Goal: Communication & Community: Answer question/provide support

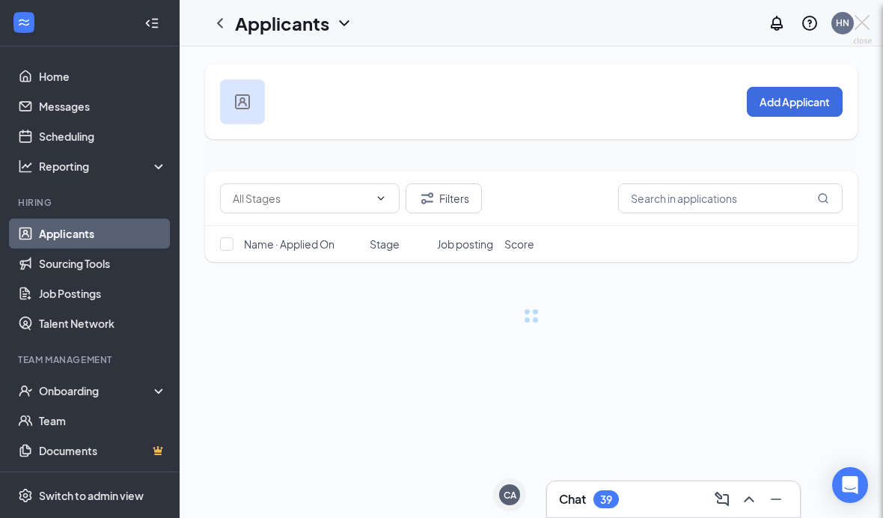
click at [753, 505] on div at bounding box center [441, 259] width 883 height 518
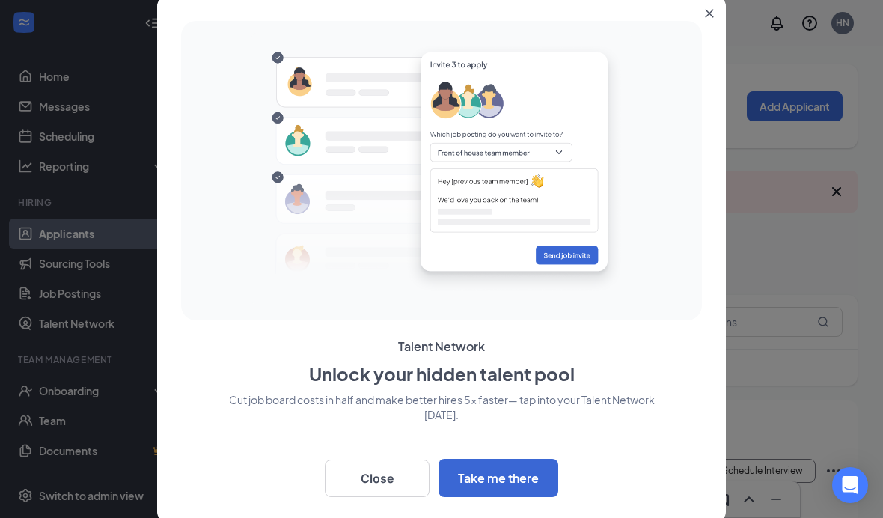
click at [705, 16] on icon "Close" at bounding box center [709, 13] width 9 height 9
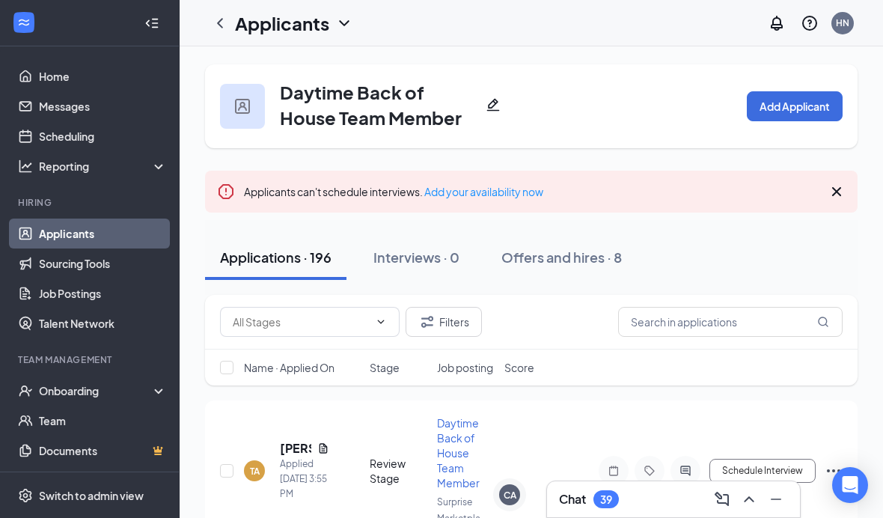
click at [655, 482] on div "Chat 39" at bounding box center [673, 499] width 253 height 36
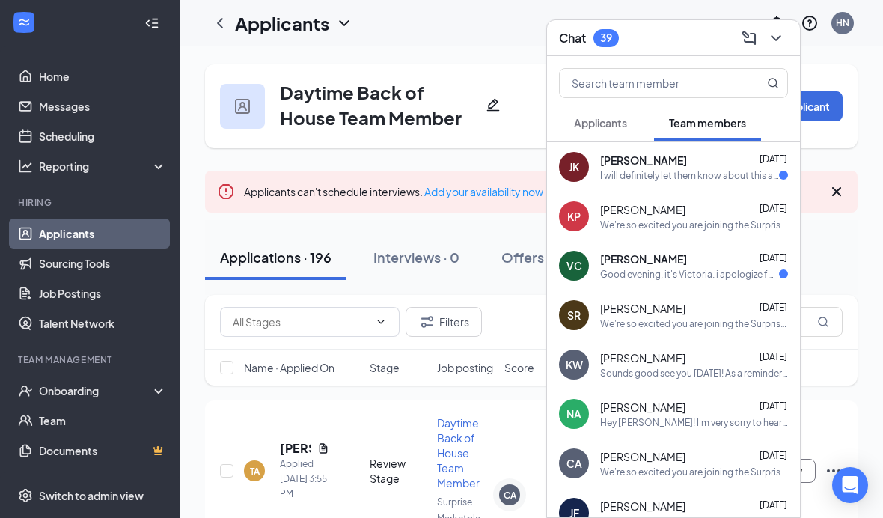
click at [619, 114] on button "Applicants" at bounding box center [600, 122] width 83 height 37
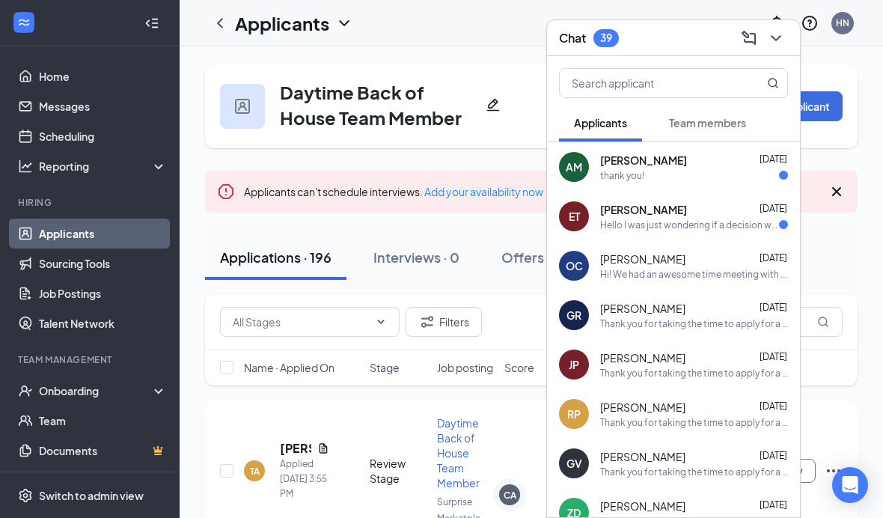
click at [725, 261] on div "[PERSON_NAME] [DATE]" at bounding box center [694, 258] width 188 height 15
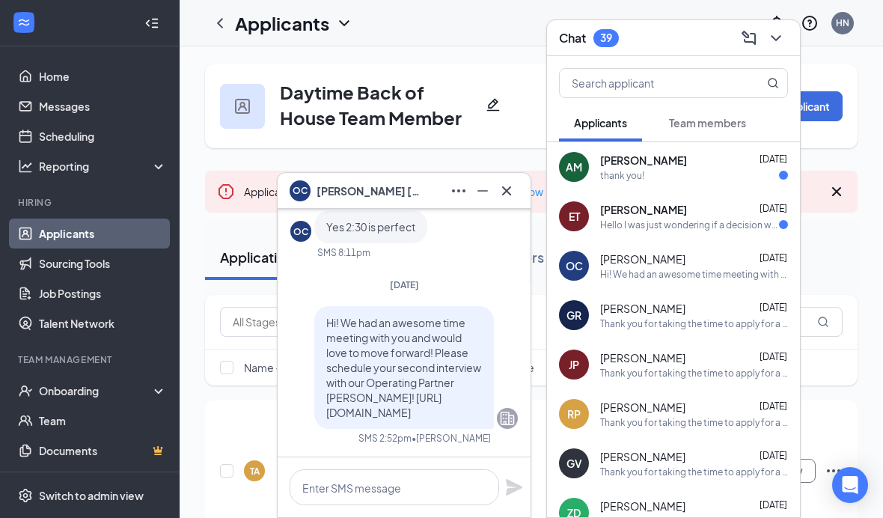
click at [747, 120] on button "Team members" at bounding box center [707, 122] width 107 height 37
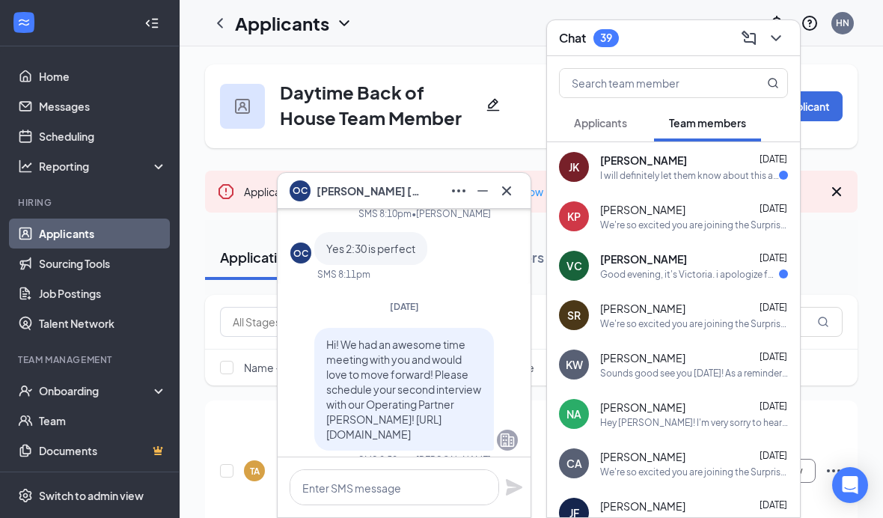
scroll to position [-19, 0]
click at [665, 307] on span "[PERSON_NAME]" at bounding box center [642, 308] width 85 height 15
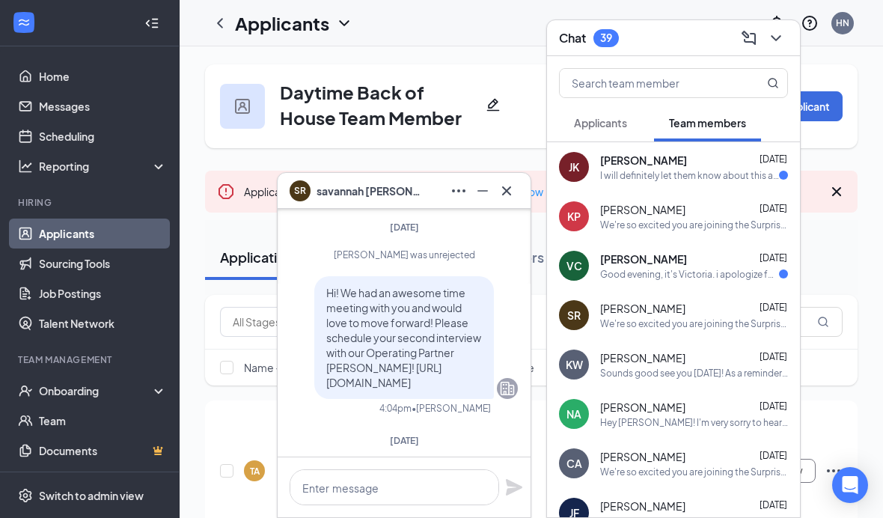
scroll to position [-215, 0]
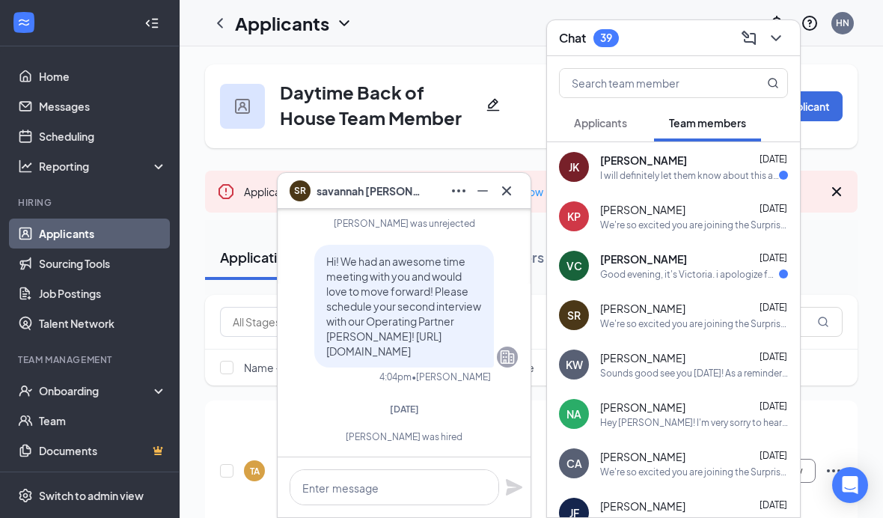
click at [732, 362] on div "[PERSON_NAME] [DATE]" at bounding box center [694, 357] width 188 height 15
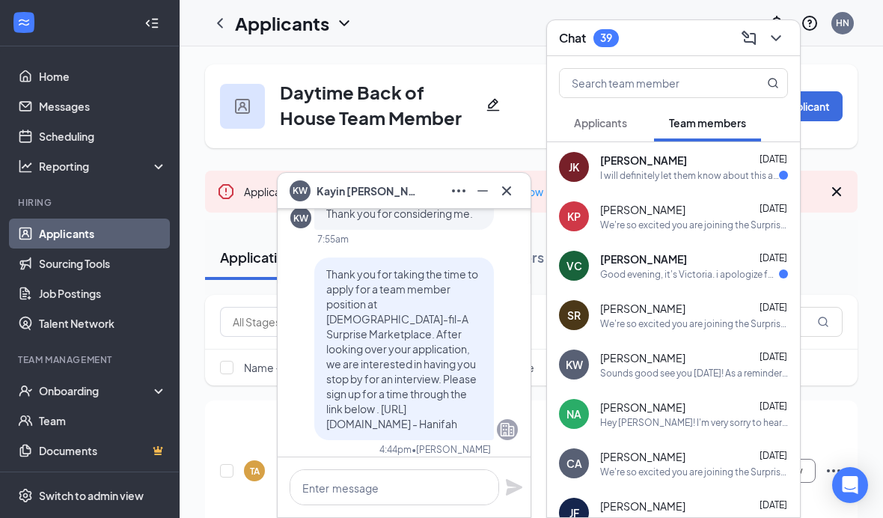
scroll to position [-875, 0]
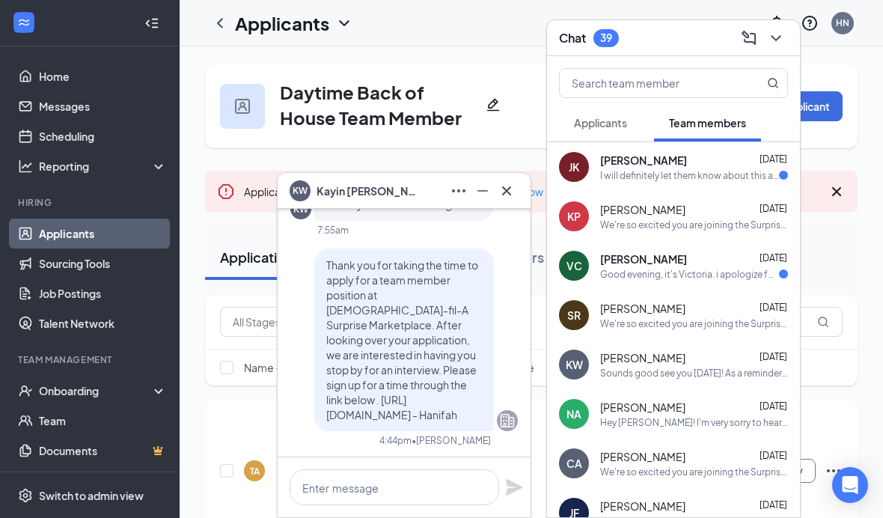
drag, startPoint x: 461, startPoint y: 420, endPoint x: 404, endPoint y: 310, distance: 124.5
click at [404, 310] on p "Thank you for taking the time to apply for a team member position at [DEMOGRAPH…" at bounding box center [404, 339] width 156 height 165
copy span "Please sign up for a time through the link below . [URL][DOMAIN_NAME] - Hanifah"
click at [635, 118] on button "Applicants" at bounding box center [600, 122] width 83 height 37
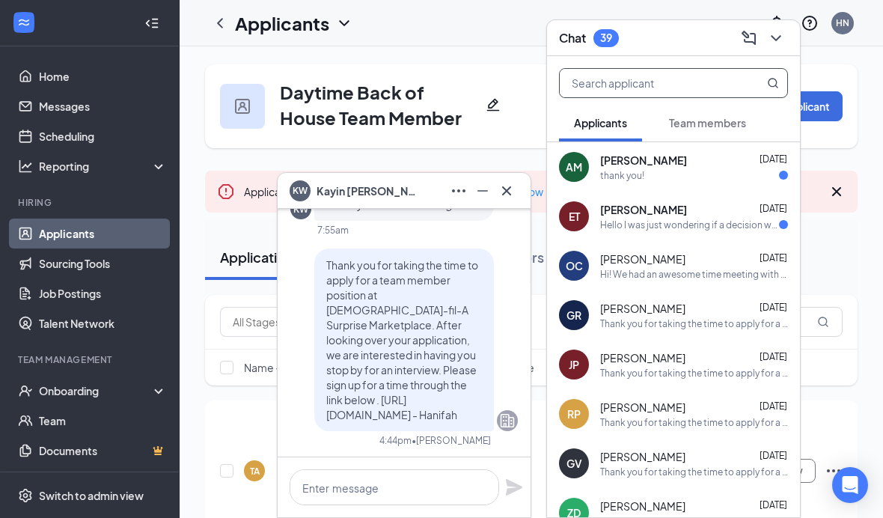
click at [618, 88] on input "text" at bounding box center [648, 83] width 177 height 28
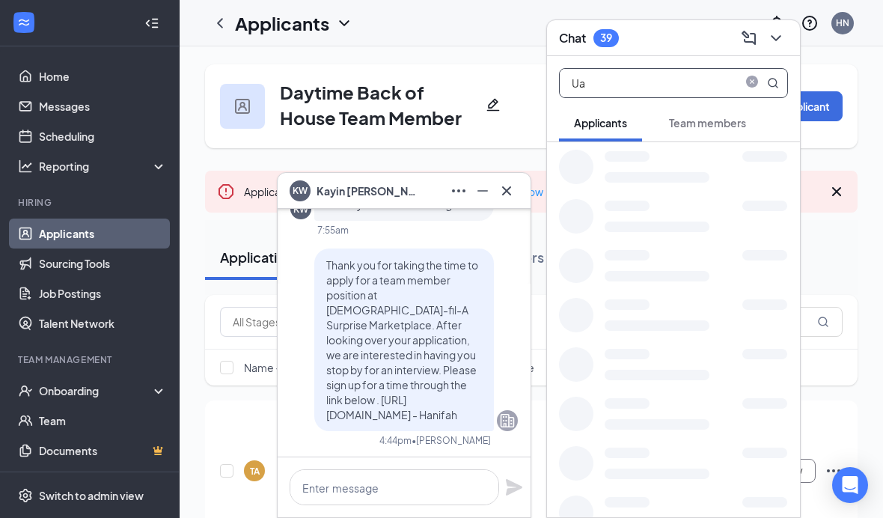
scroll to position [34, 0]
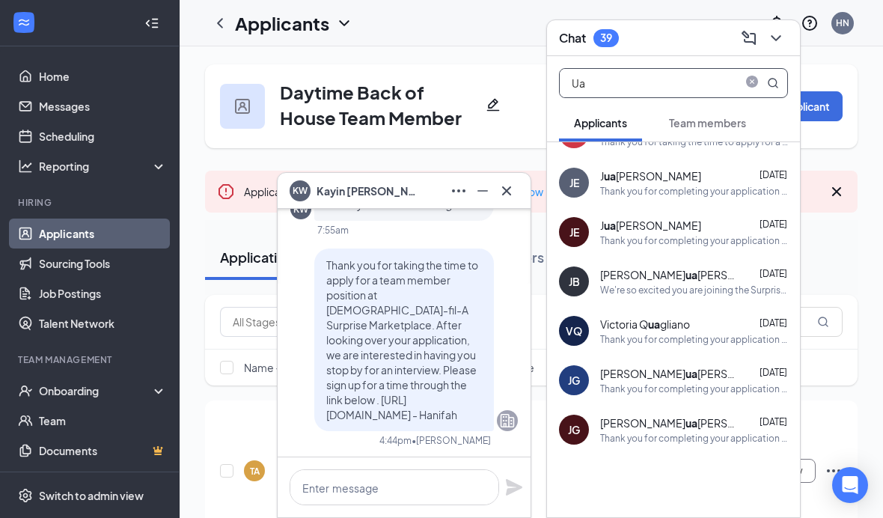
type input "U"
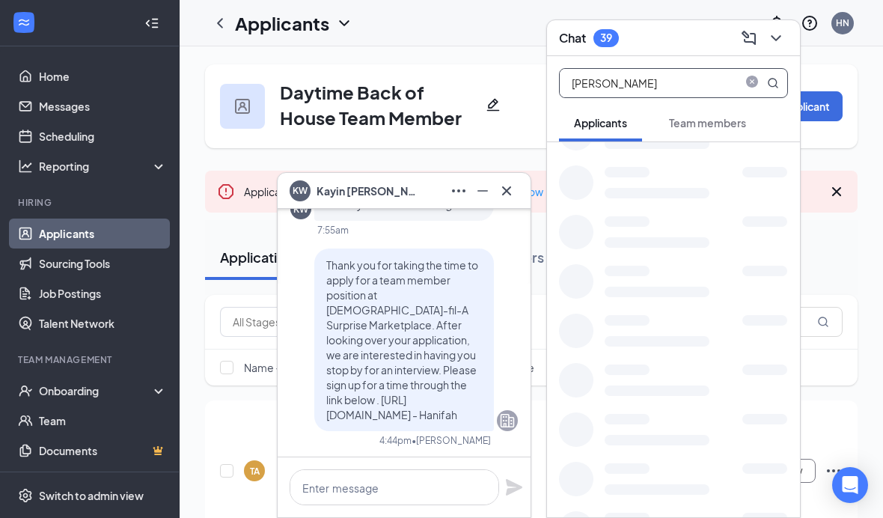
scroll to position [0, 0]
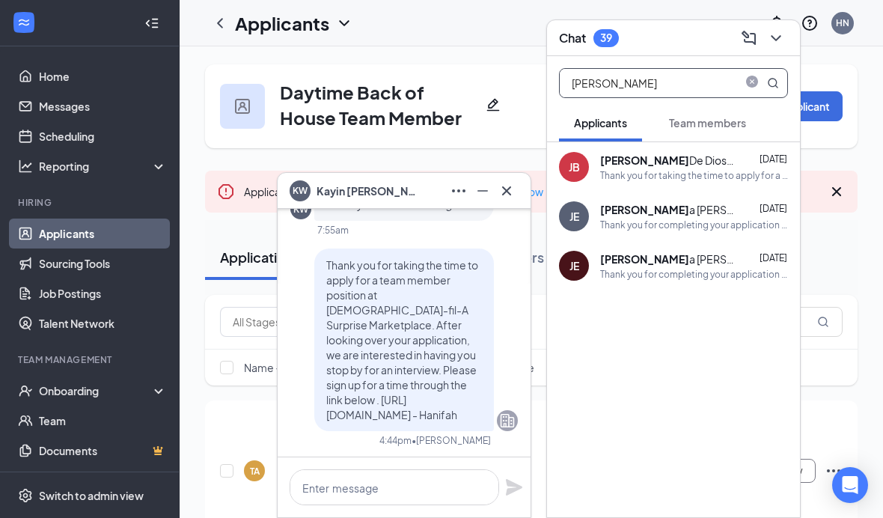
type input "[PERSON_NAME]"
click at [732, 158] on div "[PERSON_NAME] [PERSON_NAME]" at bounding box center [667, 160] width 135 height 15
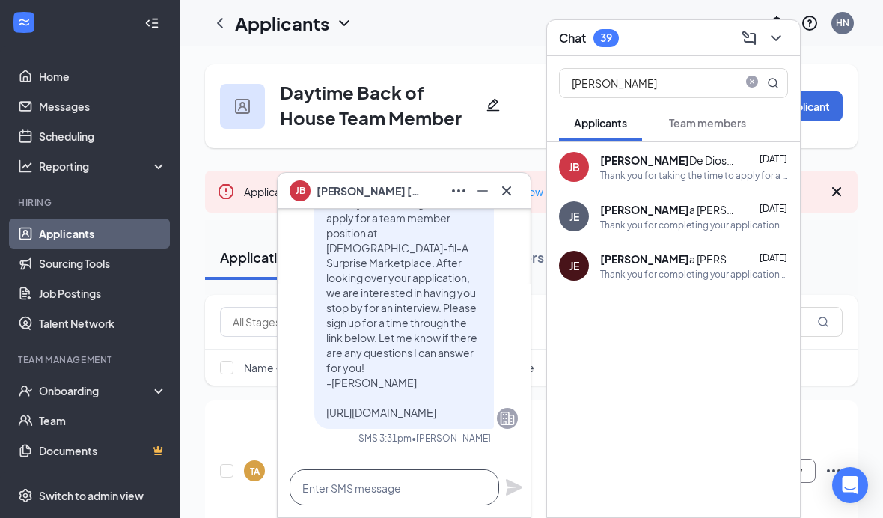
click at [301, 481] on textarea at bounding box center [393, 487] width 209 height 36
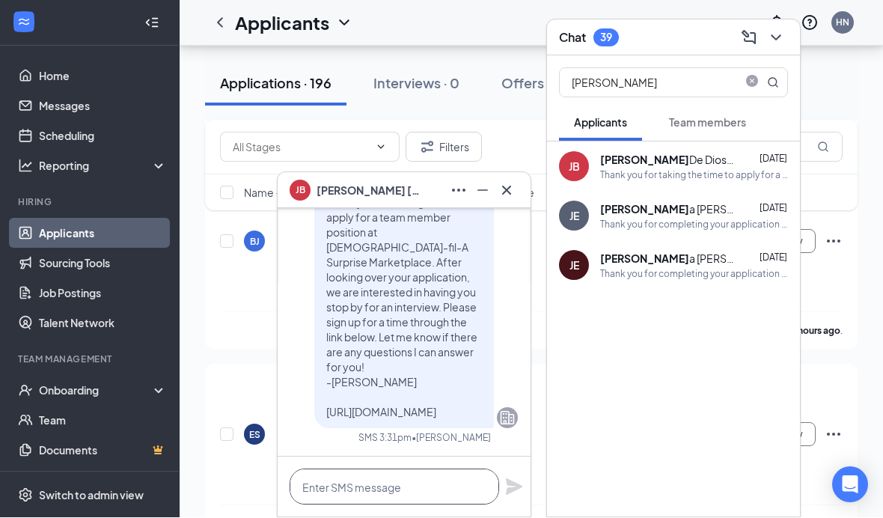
scroll to position [648, 0]
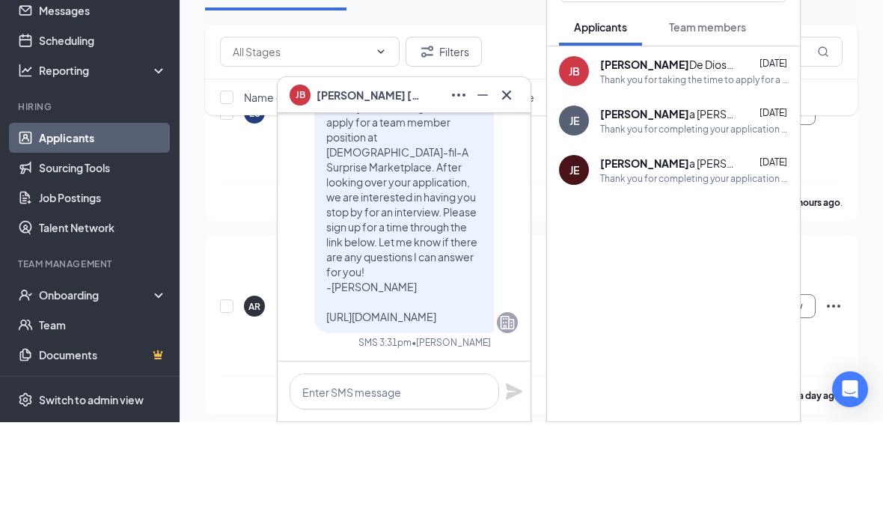
click at [461, 457] on div at bounding box center [404, 487] width 253 height 60
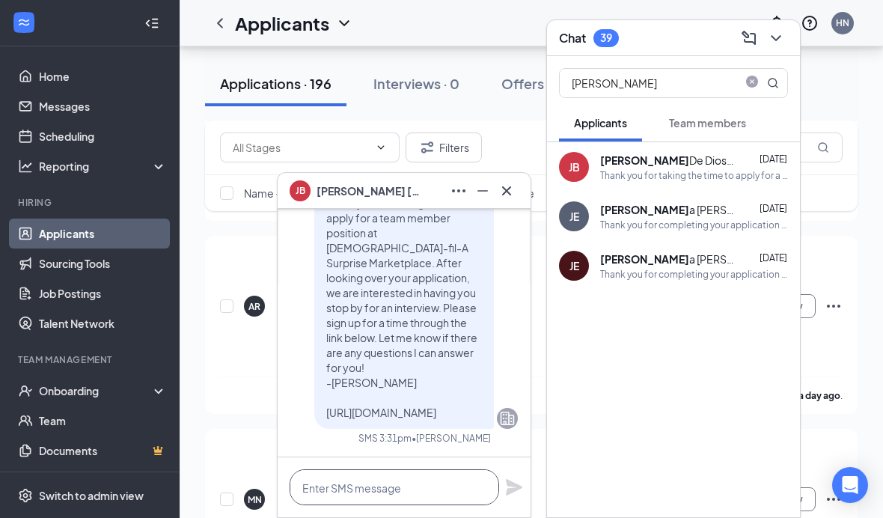
click at [414, 475] on textarea at bounding box center [393, 487] width 209 height 36
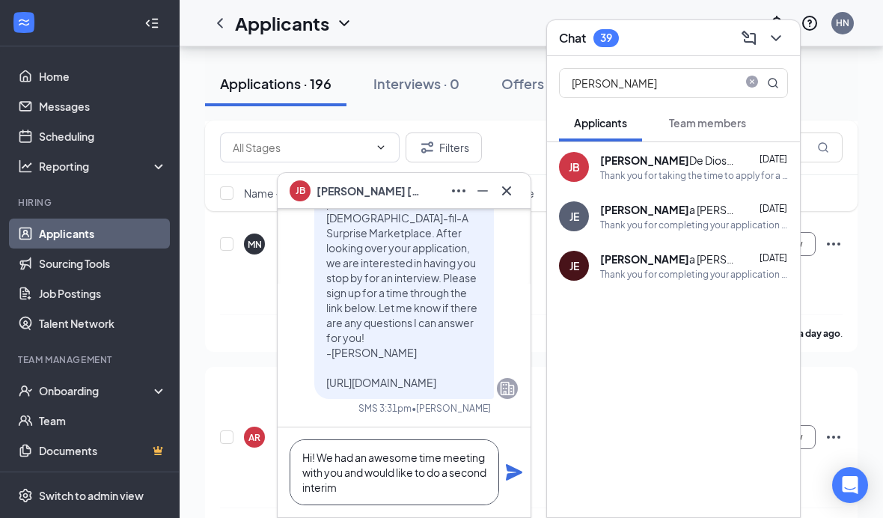
scroll to position [1164, 0]
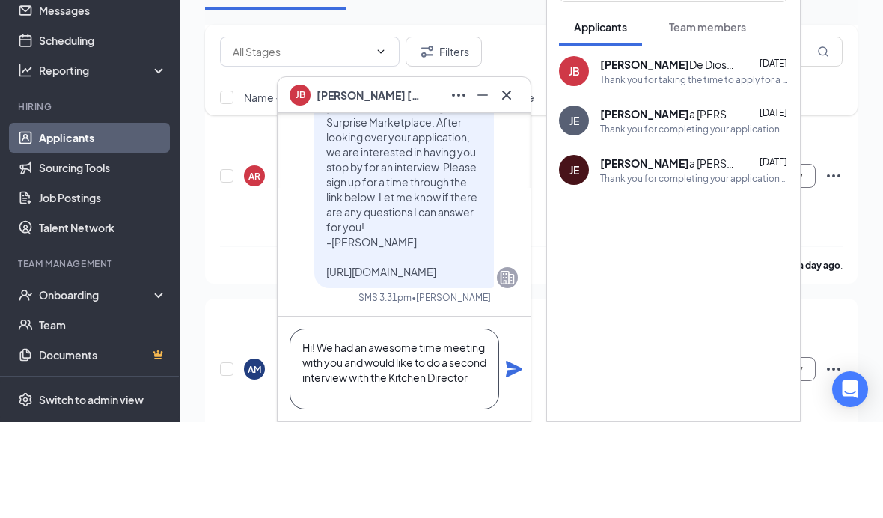
paste textarea "Please sign up for a time through the link below . [URL][DOMAIN_NAME] - Hanifah"
click at [378, 424] on textarea "Hi! We had an awesome time meeting with you and would like to do a second inter…" at bounding box center [393, 464] width 209 height 81
type textarea "Hi! We had an awesome time meeting with you and would like to do a second inter…"
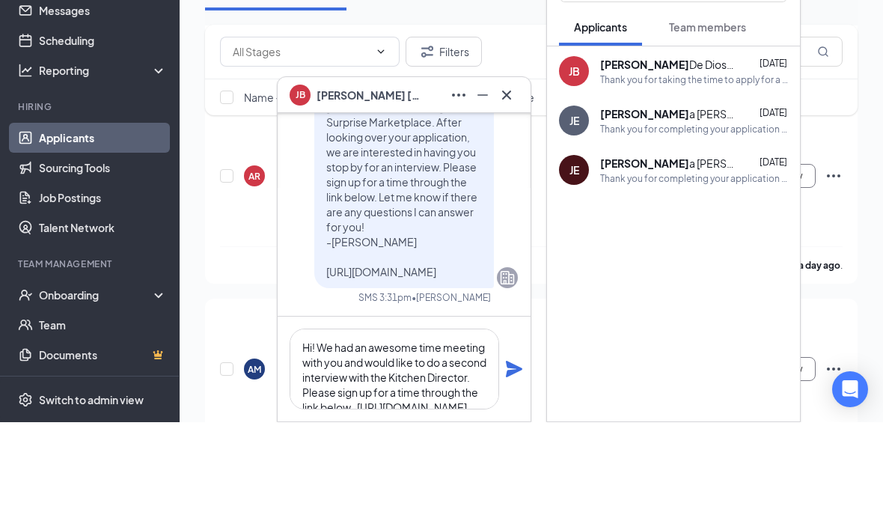
click at [520, 456] on icon "Plane" at bounding box center [514, 465] width 18 height 18
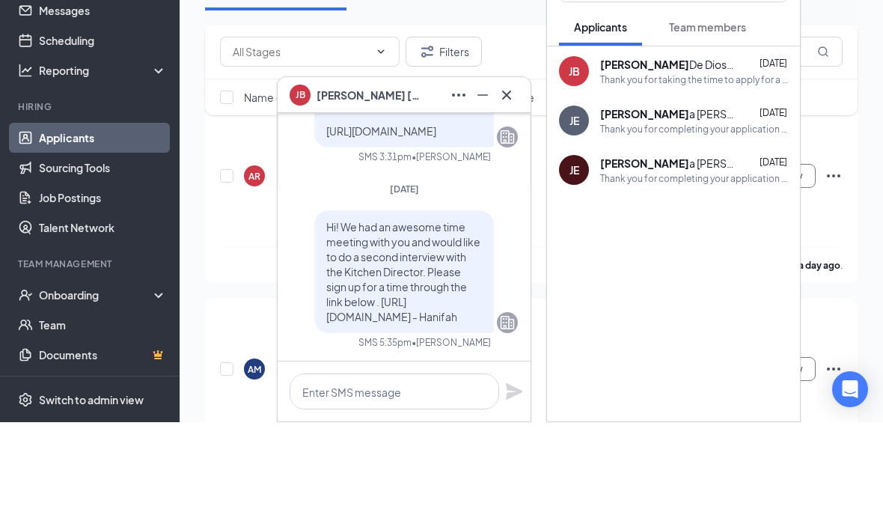
scroll to position [1260, 0]
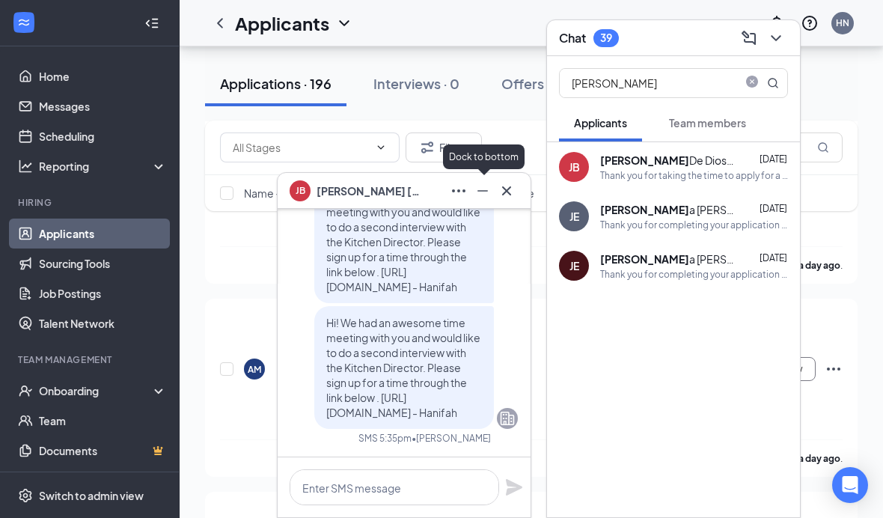
click at [484, 186] on icon "Minimize" at bounding box center [483, 191] width 18 height 18
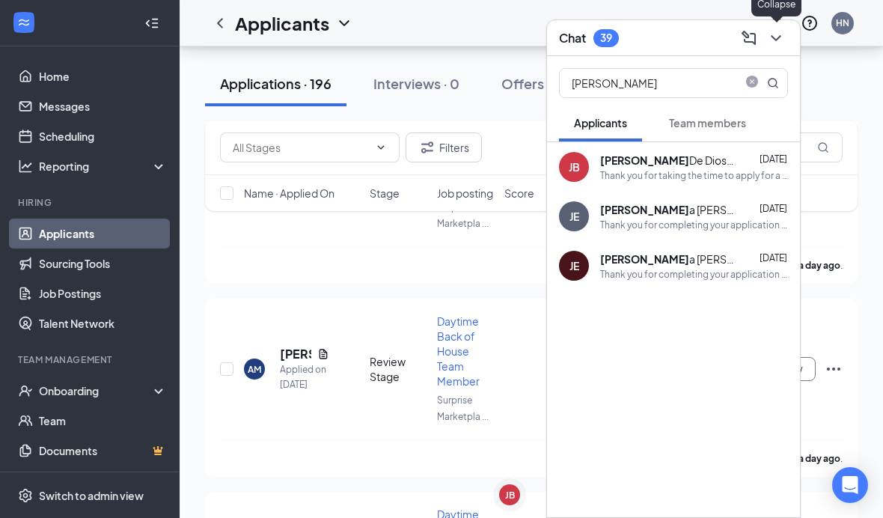
click at [779, 37] on icon "ChevronDown" at bounding box center [775, 38] width 10 height 6
